Goal: Book appointment/travel/reservation

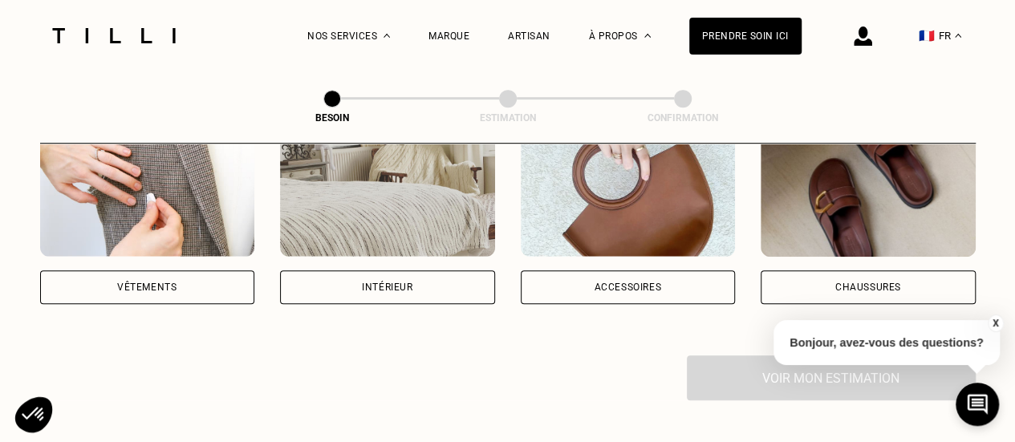
scroll to position [371, 0]
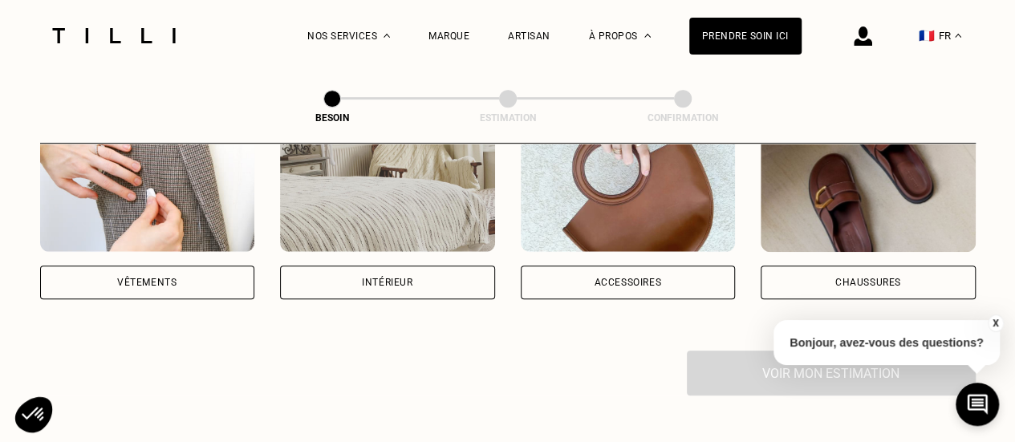
click at [149, 278] on div "Vêtements" at bounding box center [146, 283] width 59 height 10
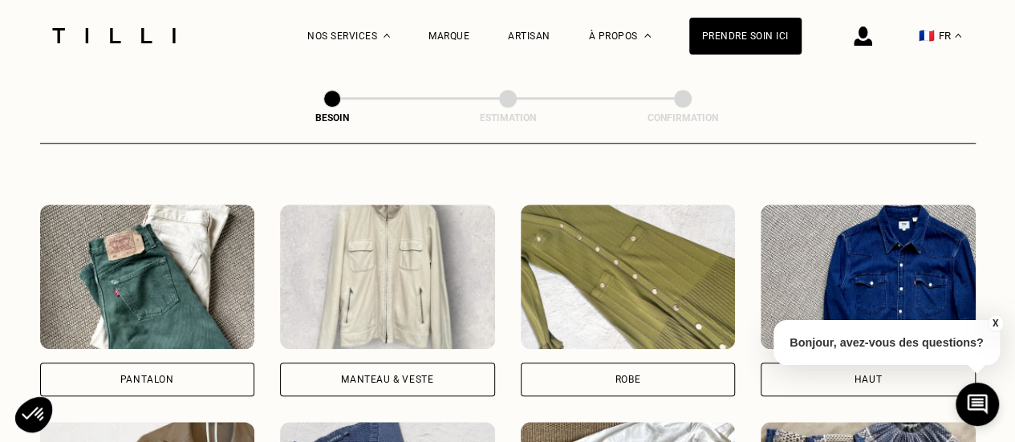
scroll to position [708, 0]
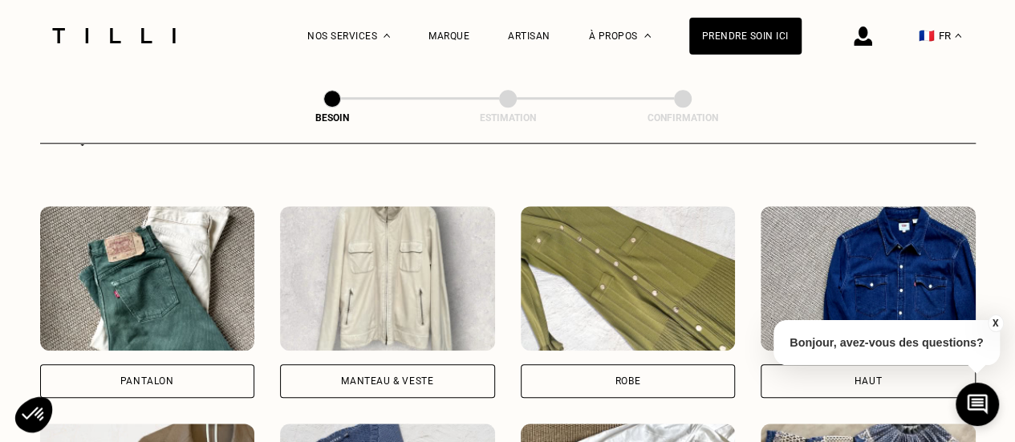
click at [223, 364] on div "Pantalon" at bounding box center [147, 381] width 215 height 34
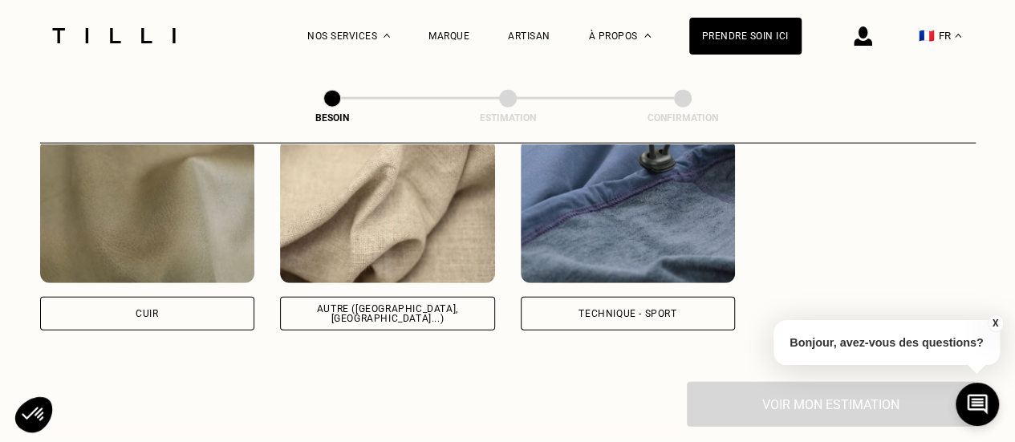
scroll to position [1969, 0]
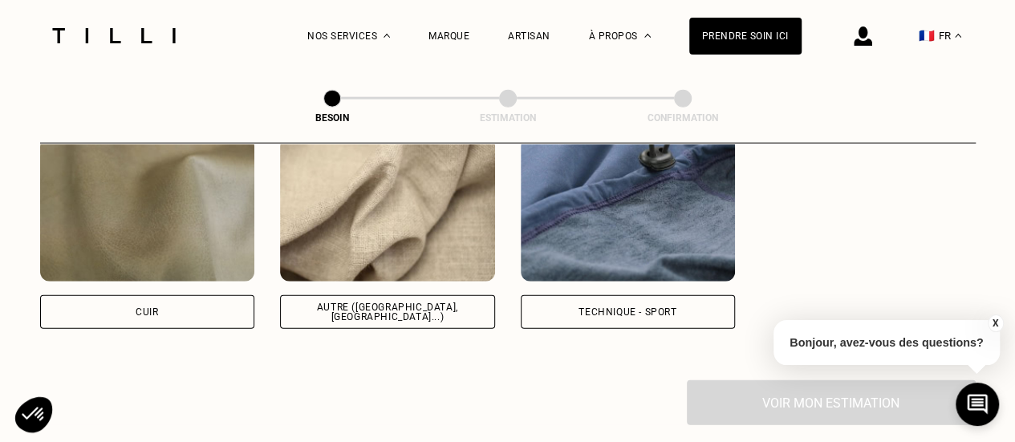
click at [632, 306] on div "Technique - Sport" at bounding box center [628, 312] width 215 height 34
select select "FR"
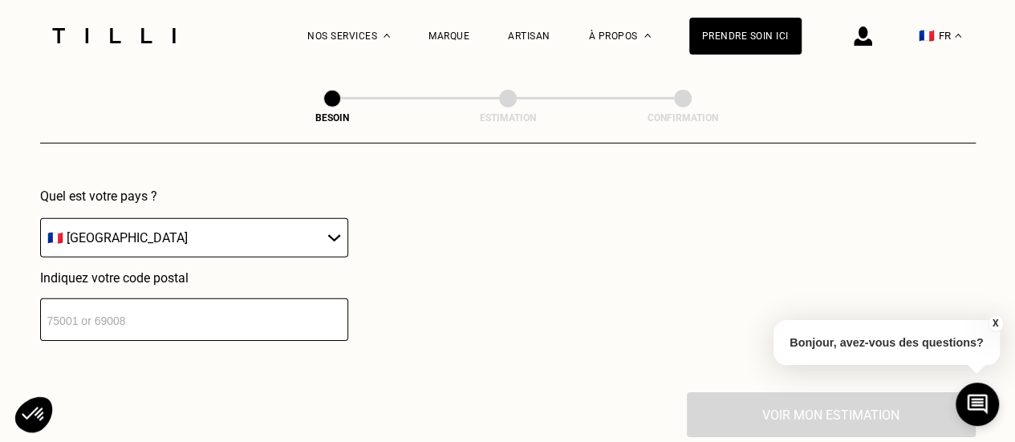
scroll to position [2354, 0]
click at [308, 225] on select "🇩🇪 [GEOGRAPHIC_DATA] 🇦🇹 [GEOGRAPHIC_DATA] 🇧🇪 [GEOGRAPHIC_DATA] 🇧🇬 Bulgarie 🇨🇾 C…" at bounding box center [194, 236] width 308 height 39
click at [241, 306] on input "number" at bounding box center [194, 319] width 308 height 43
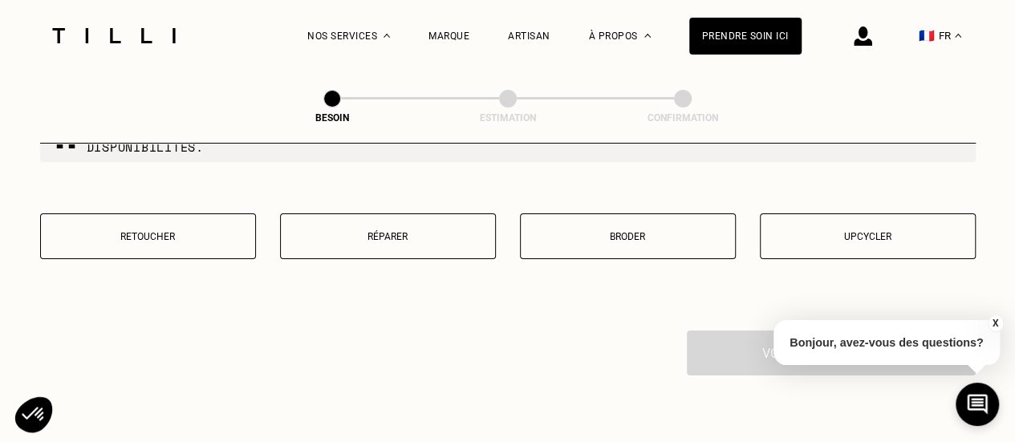
scroll to position [2827, 0]
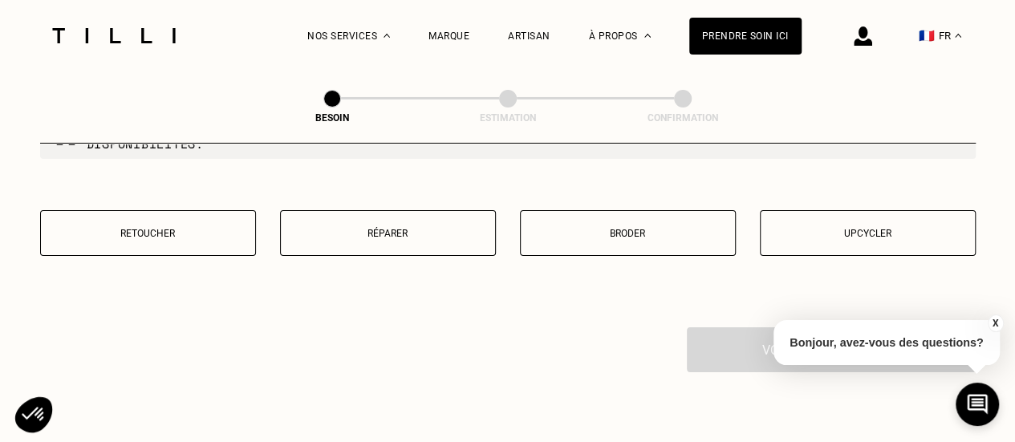
type input "33000"
click at [217, 228] on p "Retoucher" at bounding box center [148, 233] width 198 height 11
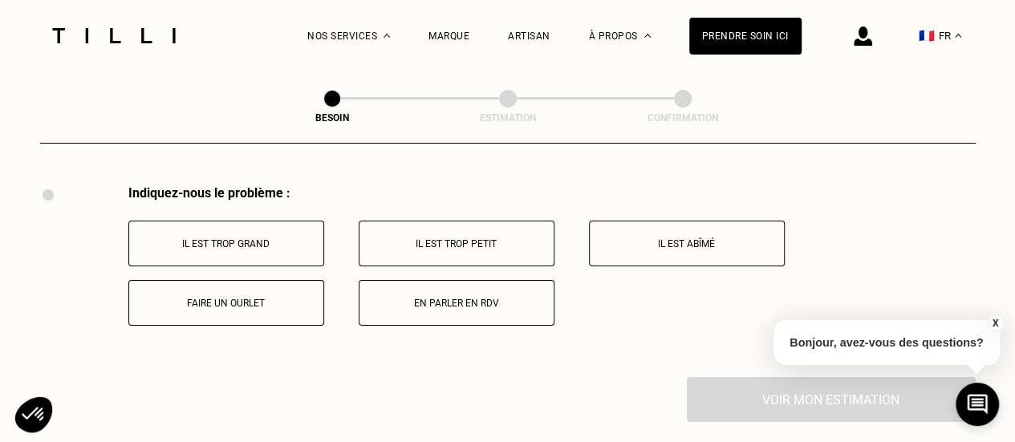
scroll to position [2972, 0]
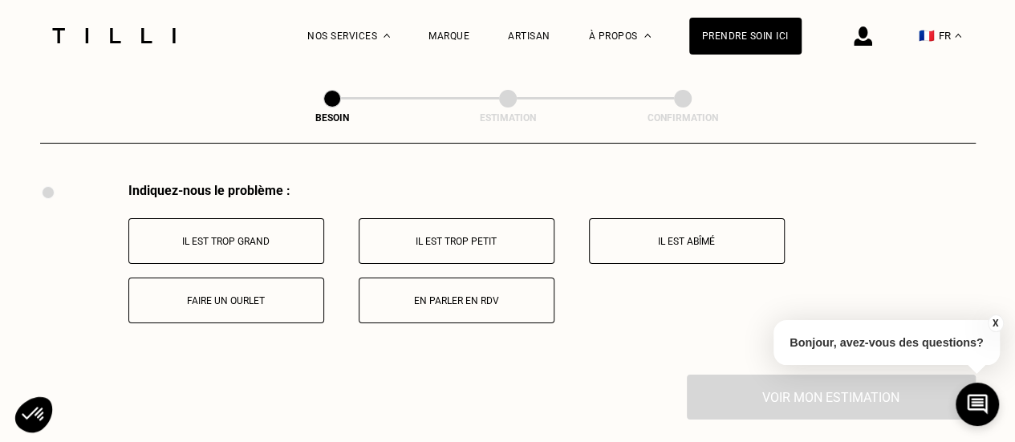
click at [226, 236] on p "Il est trop grand" at bounding box center [226, 241] width 178 height 11
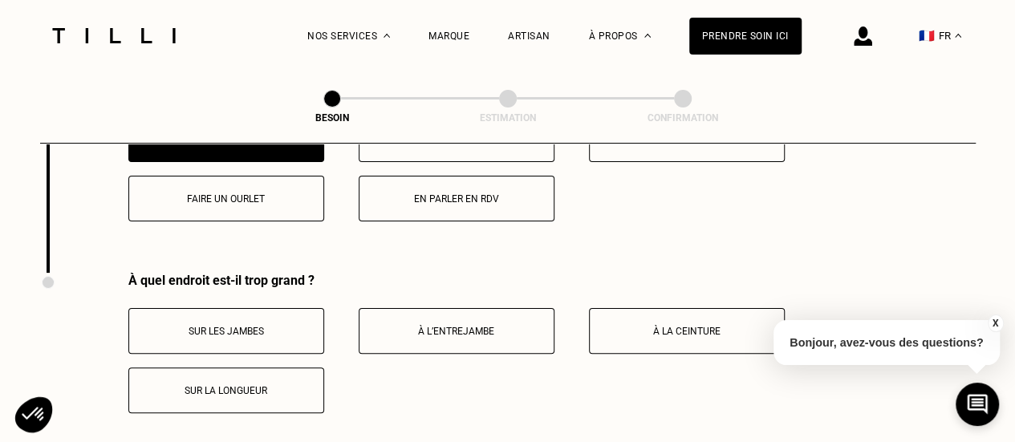
scroll to position [3065, 0]
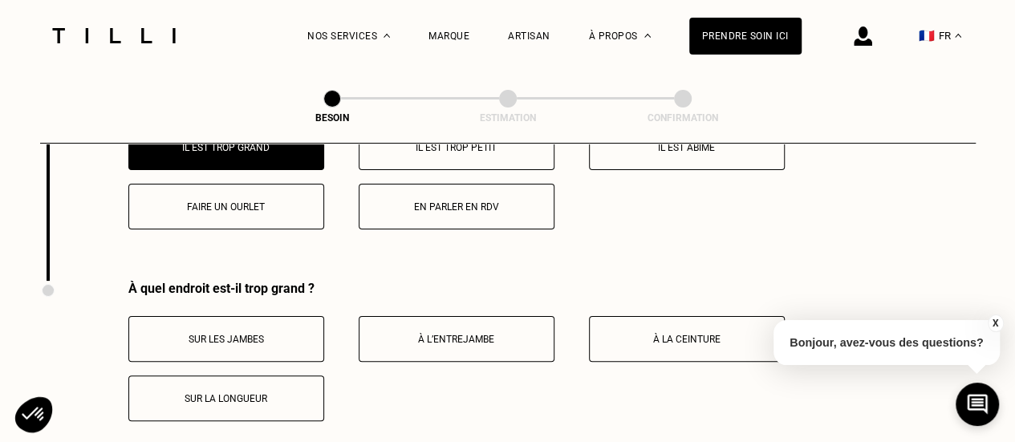
click at [221, 201] on p "Faire un ourlet" at bounding box center [226, 206] width 178 height 11
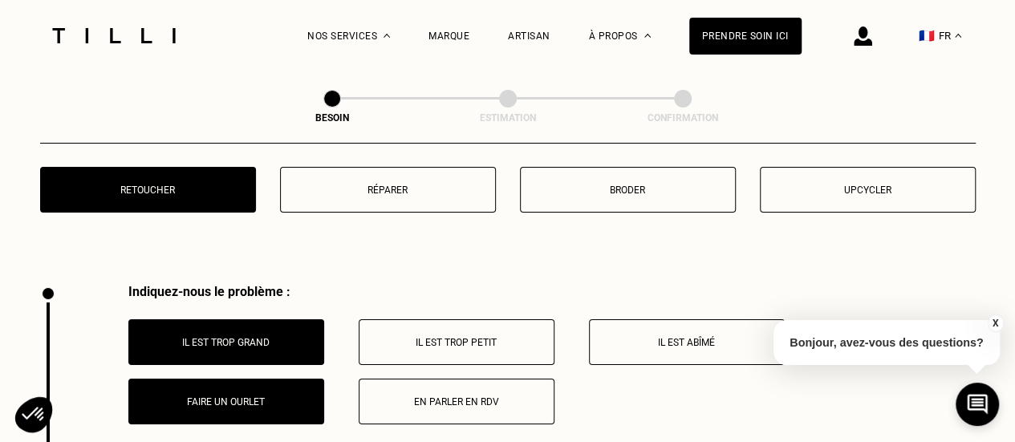
scroll to position [2870, 0]
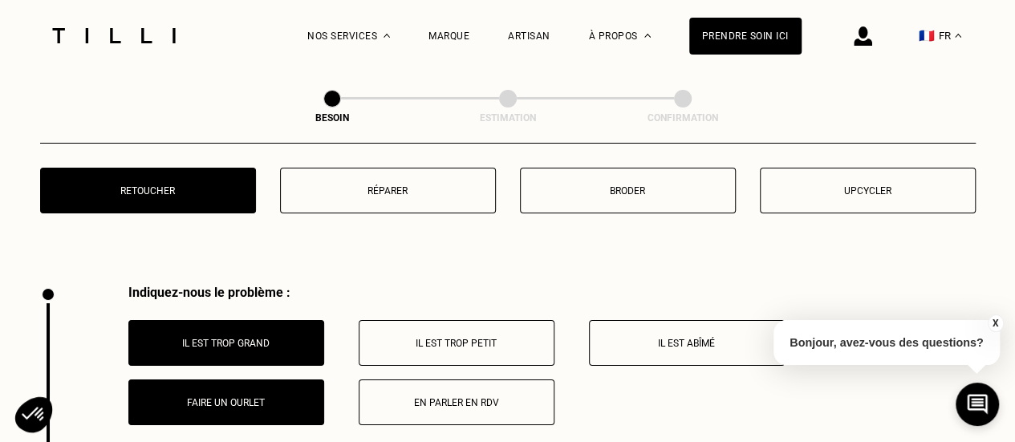
click at [228, 338] on p "Il est trop grand" at bounding box center [226, 343] width 178 height 11
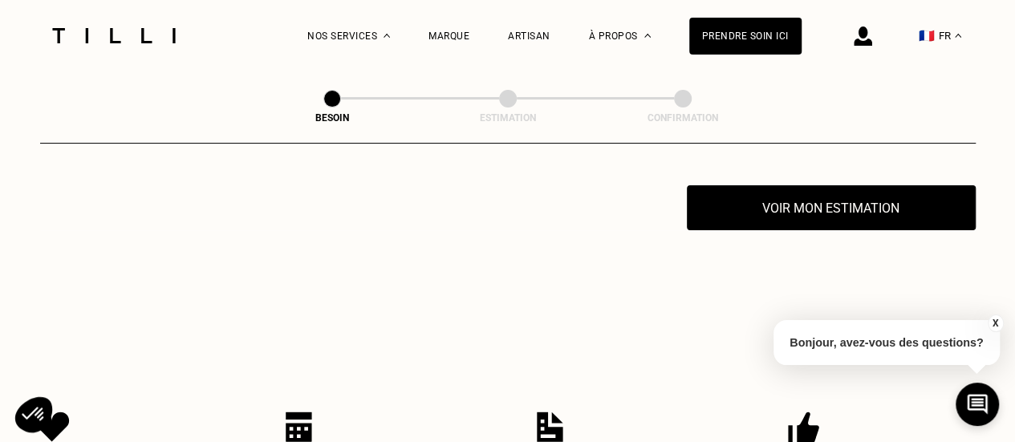
scroll to position [3170, 0]
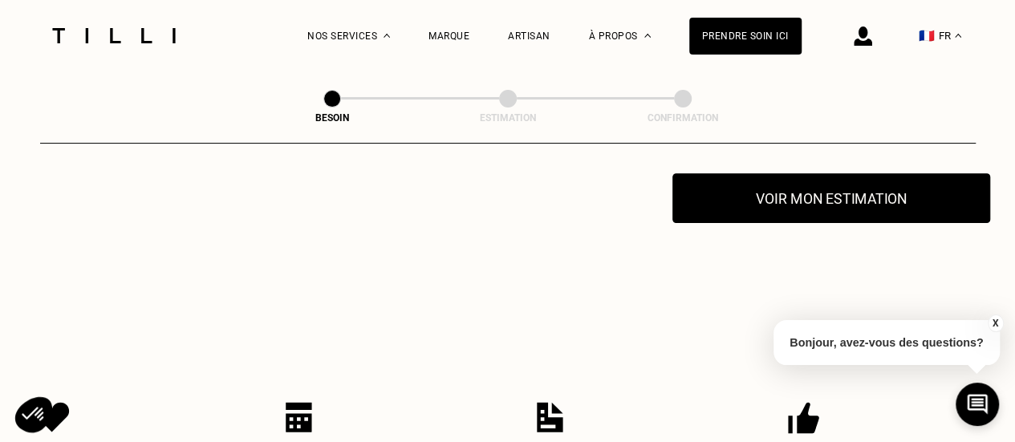
click at [852, 193] on button "Voir mon estimation" at bounding box center [831, 198] width 318 height 50
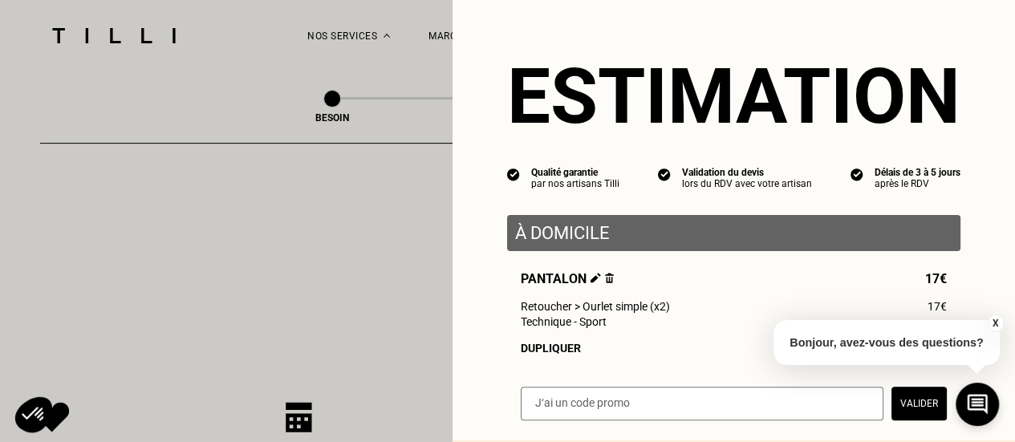
scroll to position [178, 0]
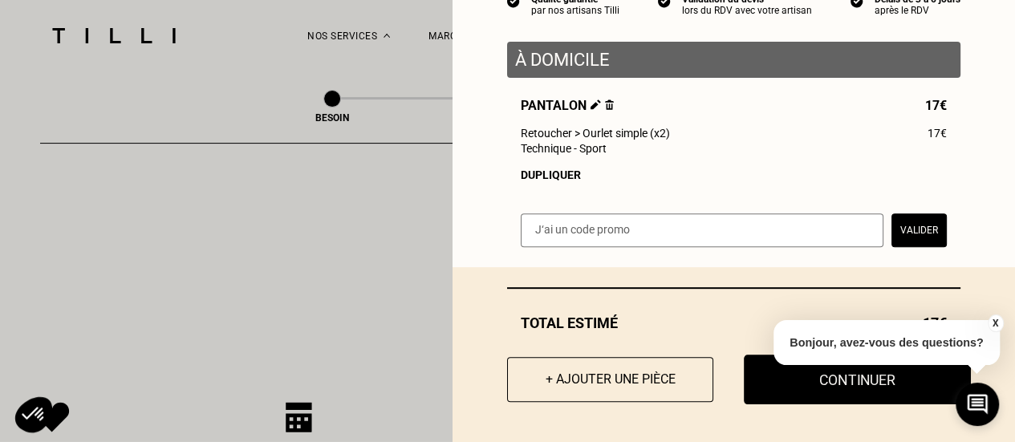
click at [862, 402] on button "Continuer" at bounding box center [857, 380] width 227 height 50
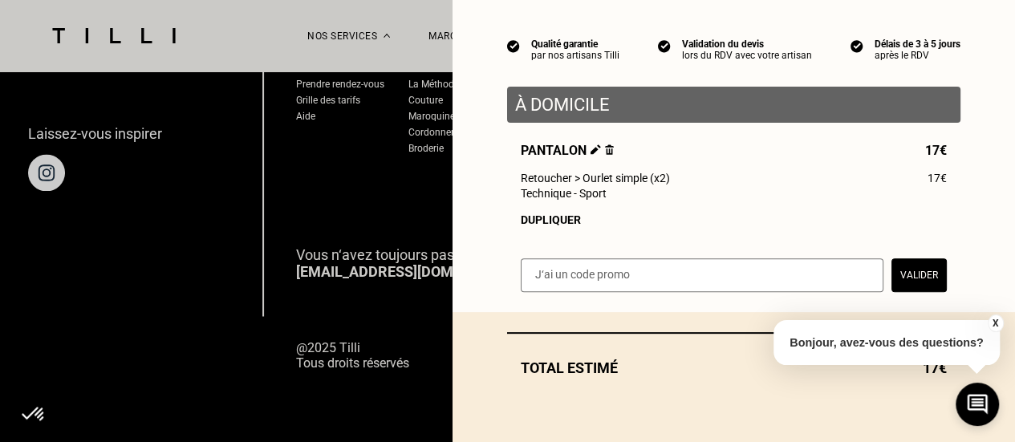
scroll to position [133, 0]
select select "FR"
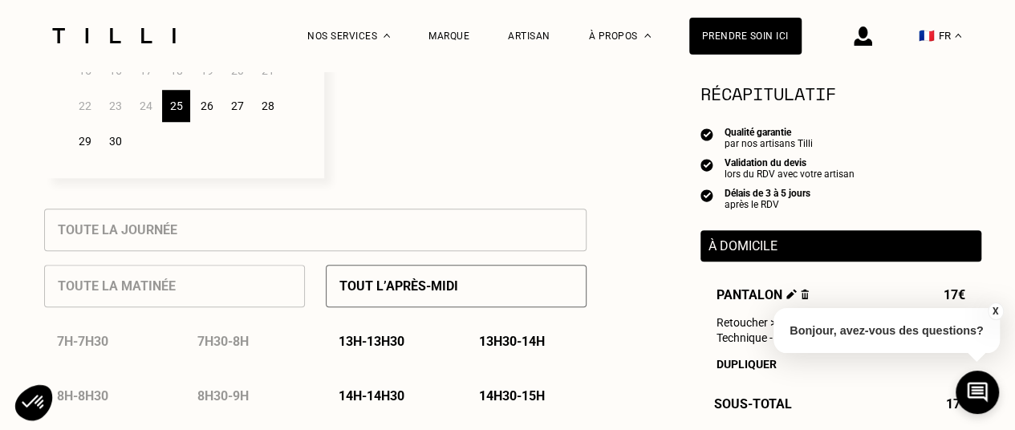
scroll to position [598, 0]
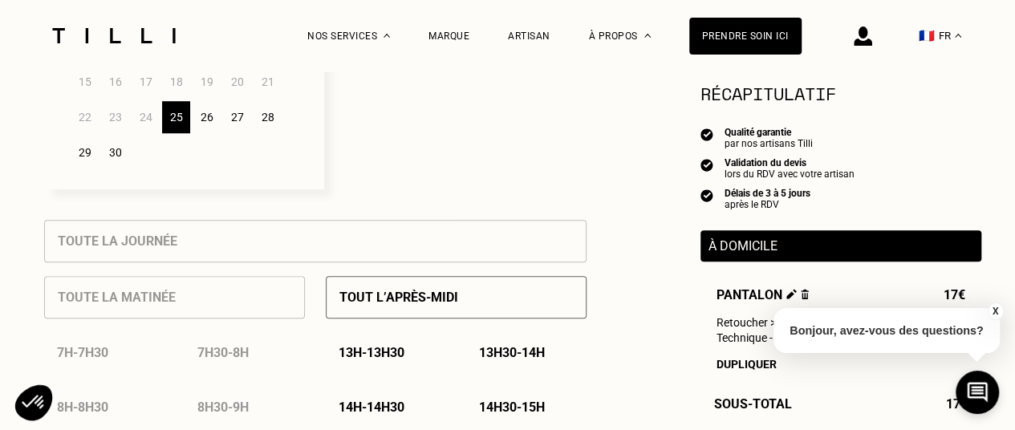
click at [205, 126] on div "26" at bounding box center [207, 117] width 28 height 32
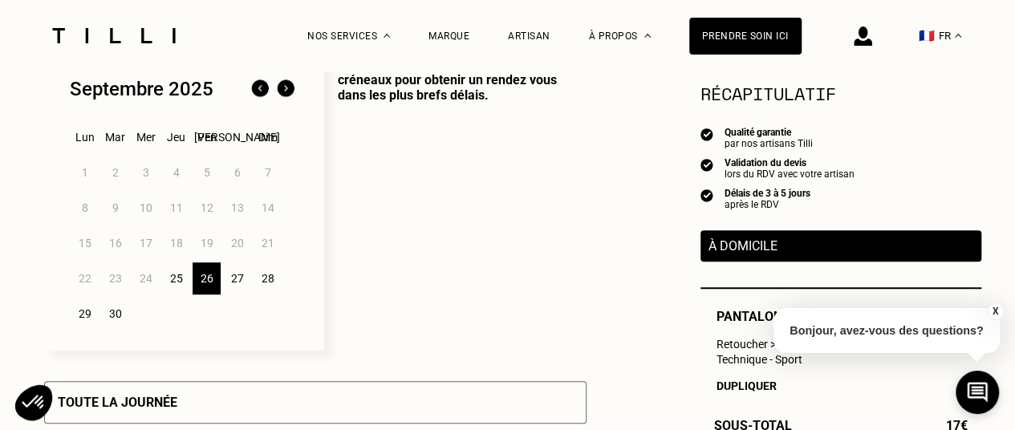
scroll to position [424, 0]
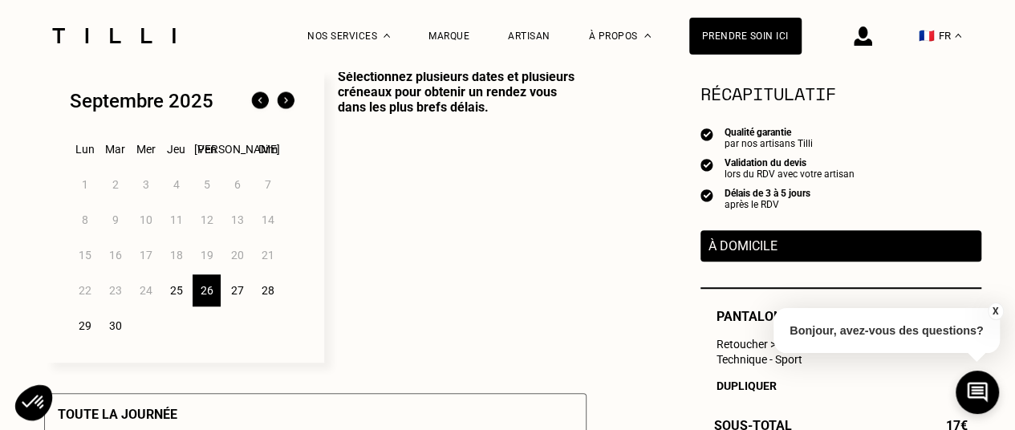
click at [176, 296] on div "25" at bounding box center [176, 290] width 28 height 32
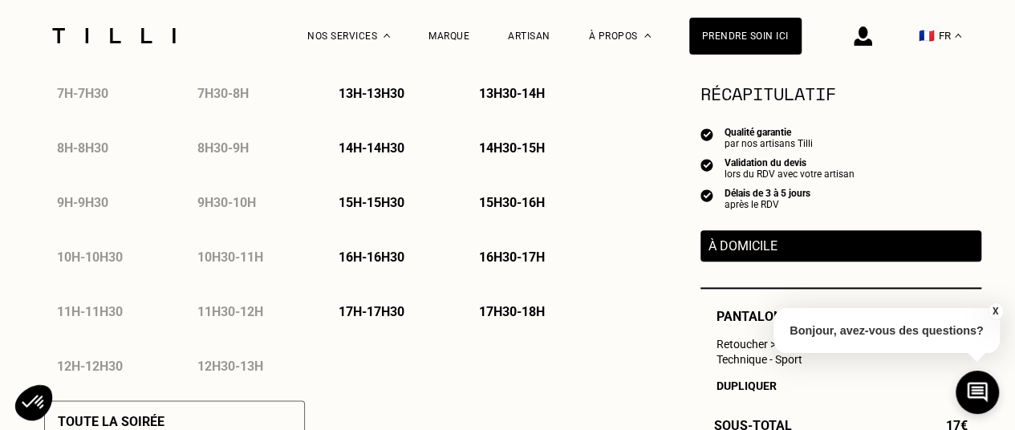
scroll to position [858, 0]
click at [529, 303] on div "17h30 - 18h" at bounding box center [526, 310] width 120 height 41
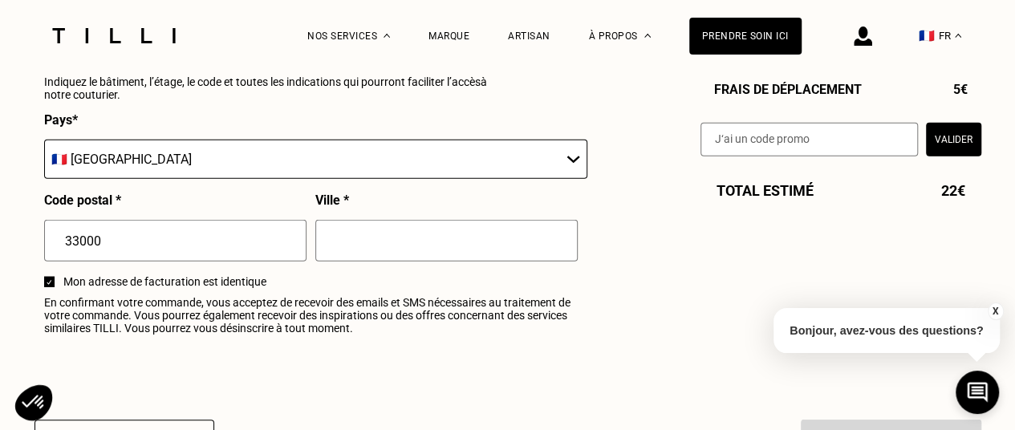
scroll to position [1928, 0]
